Goal: Task Accomplishment & Management: Use online tool/utility

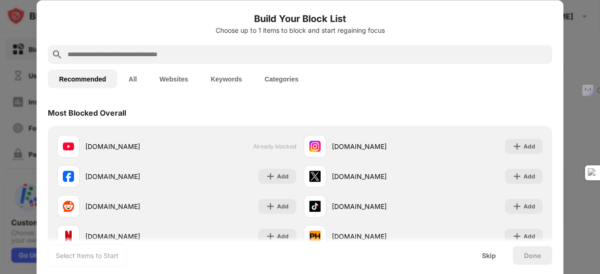
click at [151, 56] on input "text" at bounding box center [308, 54] width 482 height 11
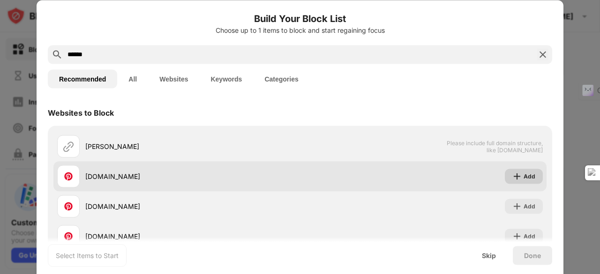
type input "******"
click at [512, 175] on img at bounding box center [516, 176] width 9 height 9
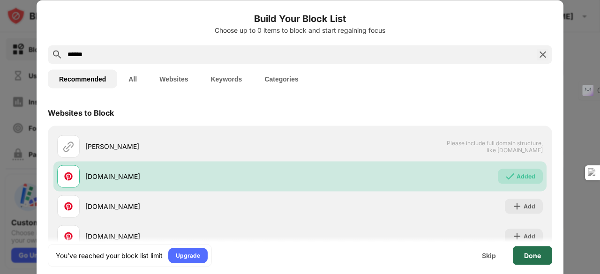
click at [543, 253] on div "Done" at bounding box center [532, 255] width 39 height 19
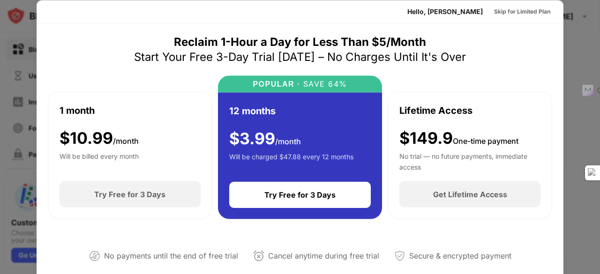
click at [589, 123] on div at bounding box center [300, 137] width 600 height 274
click at [579, 121] on div at bounding box center [300, 137] width 600 height 274
click at [531, 12] on div "Skip for Limited Plan" at bounding box center [522, 11] width 56 height 9
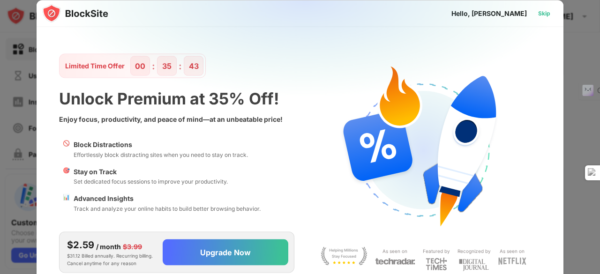
click at [543, 12] on div "Skip" at bounding box center [544, 12] width 12 height 9
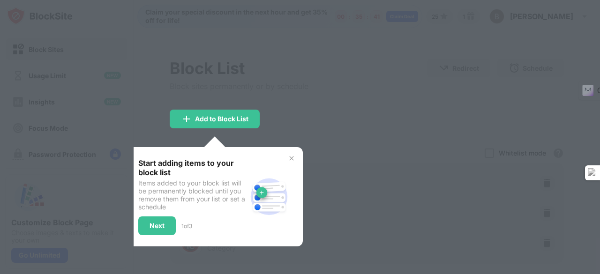
click at [293, 156] on img at bounding box center [292, 159] width 8 height 8
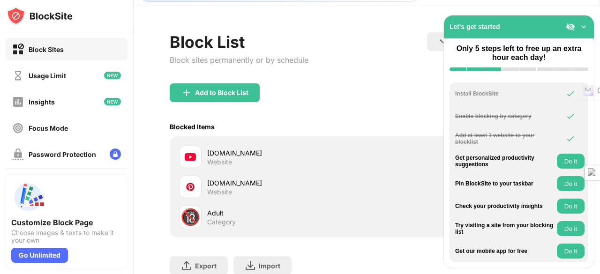
scroll to position [47, 0]
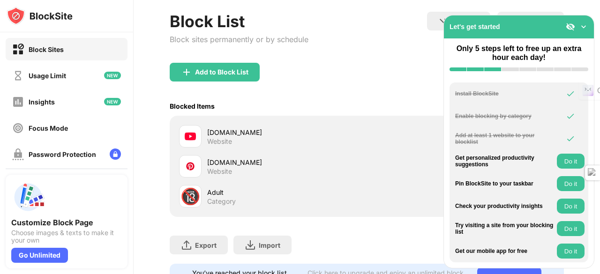
click at [587, 28] on img at bounding box center [583, 26] width 9 height 9
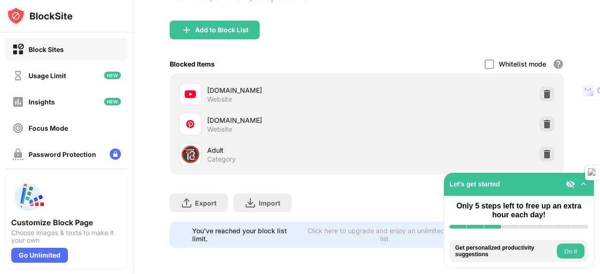
scroll to position [0, 0]
